Goal: Task Accomplishment & Management: Use online tool/utility

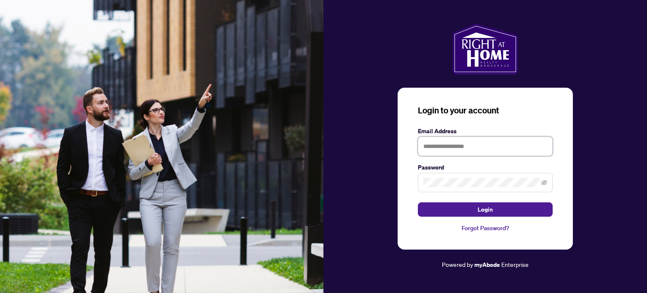
drag, startPoint x: 442, startPoint y: 153, endPoint x: 437, endPoint y: 146, distance: 8.9
click at [442, 153] on input "text" at bounding box center [485, 146] width 135 height 19
type input "**********"
click at [418, 202] on button "Login" at bounding box center [485, 209] width 135 height 14
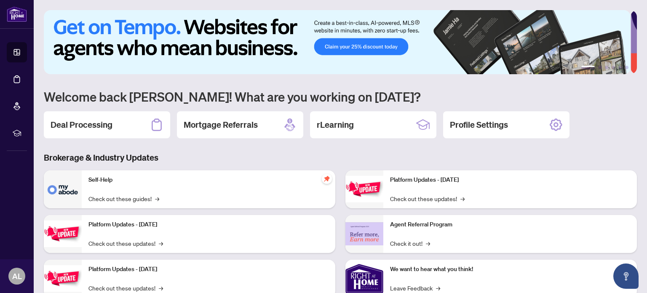
drag, startPoint x: 112, startPoint y: 115, endPoint x: 108, endPoint y: 101, distance: 14.7
click at [113, 115] on div "Deal Processing" at bounding box center [107, 124] width 126 height 27
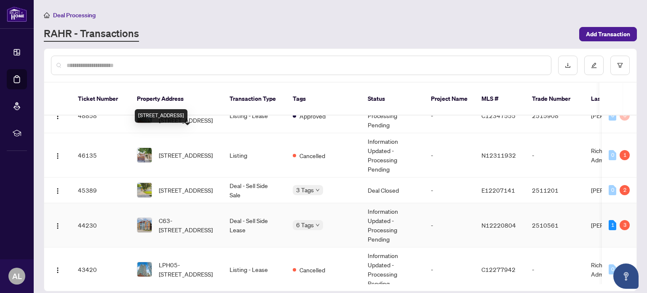
scroll to position [253, 0]
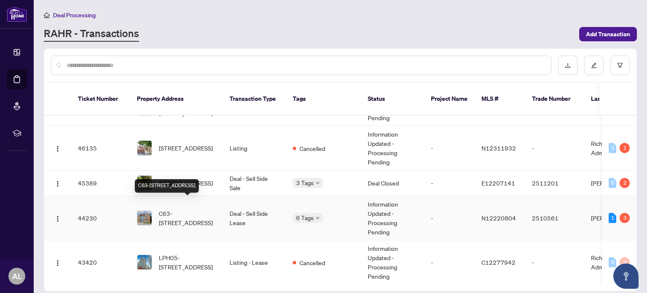
click at [190, 209] on span "C63-[STREET_ADDRESS]" at bounding box center [187, 218] width 57 height 19
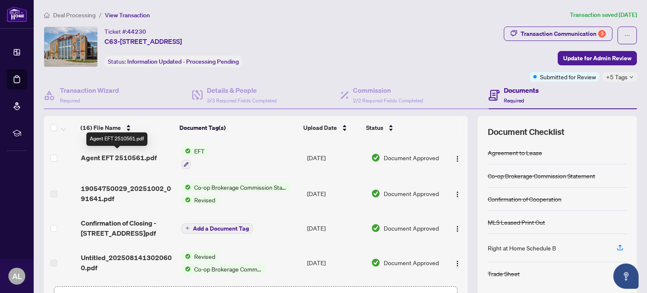
click at [118, 159] on span "Agent EFT 2510561.pdf" at bounding box center [119, 158] width 76 height 10
